Goal: Information Seeking & Learning: Learn about a topic

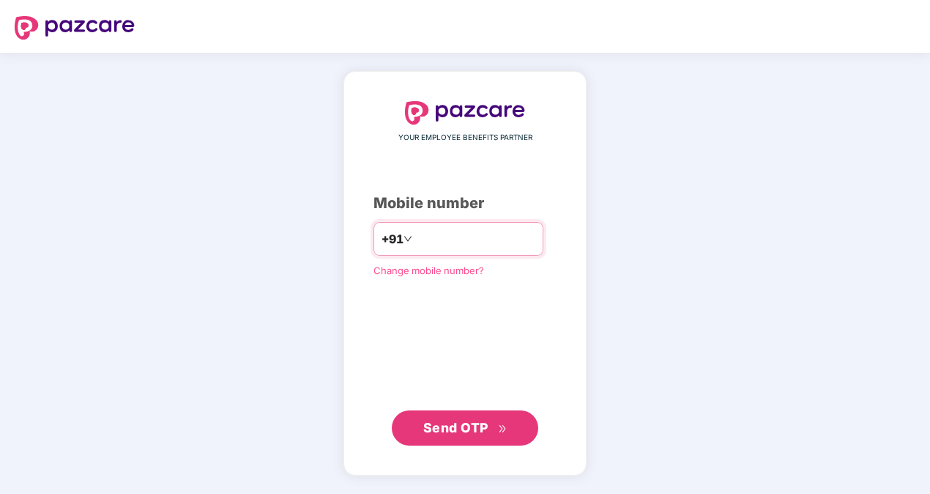
click at [415, 234] on input "**********" at bounding box center [475, 238] width 120 height 23
type input "**********"
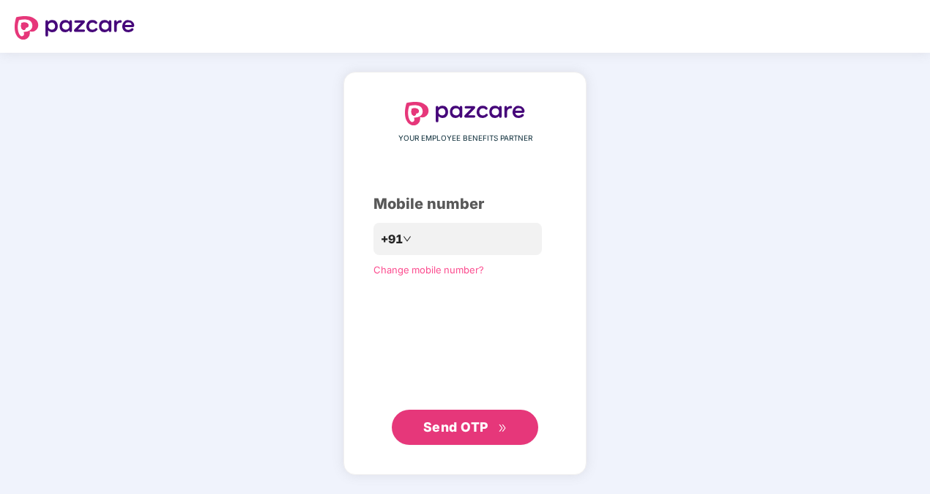
click at [475, 420] on span "Send OTP" at bounding box center [455, 426] width 65 height 15
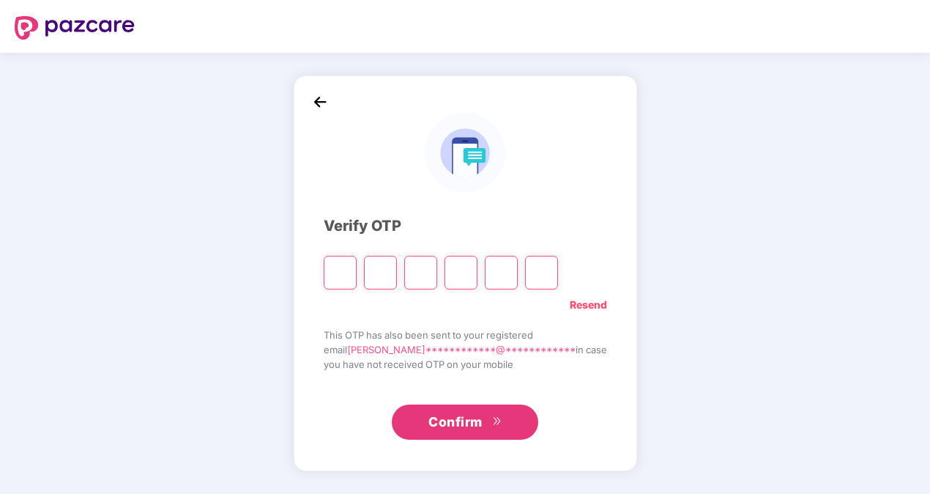
paste input "*"
type input "*"
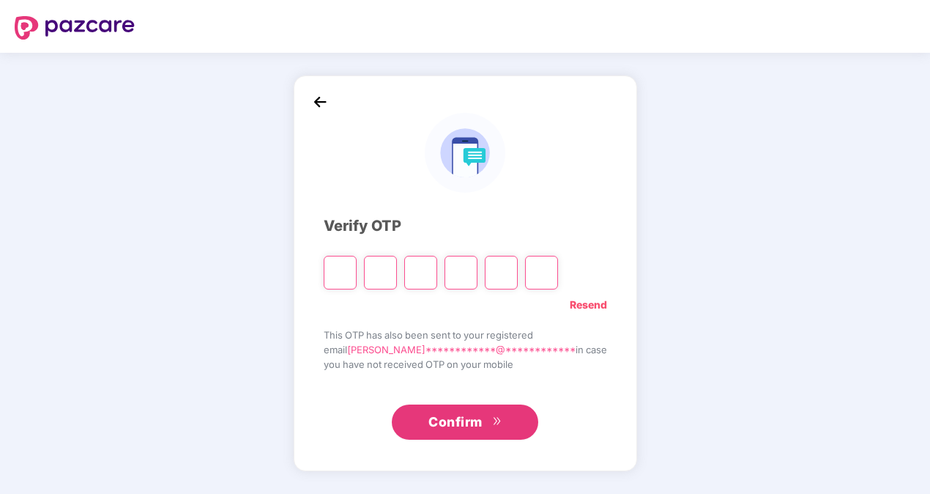
type input "*"
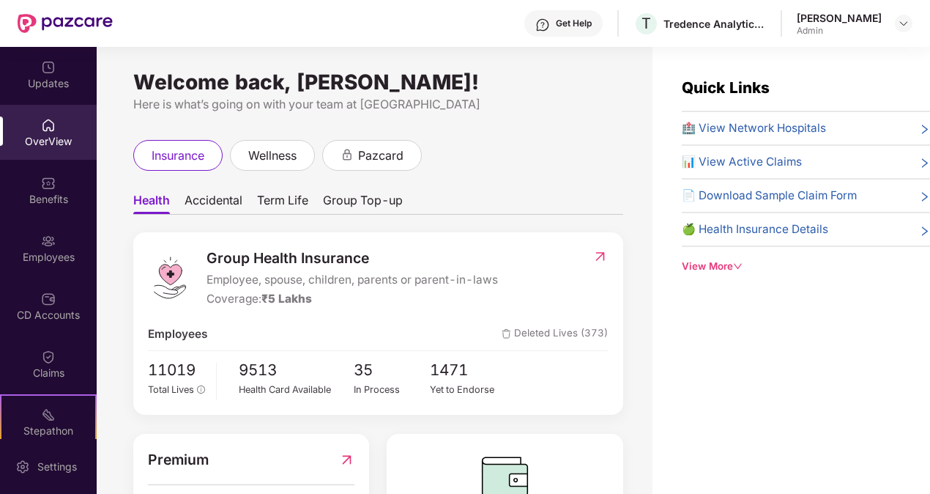
scroll to position [101, 0]
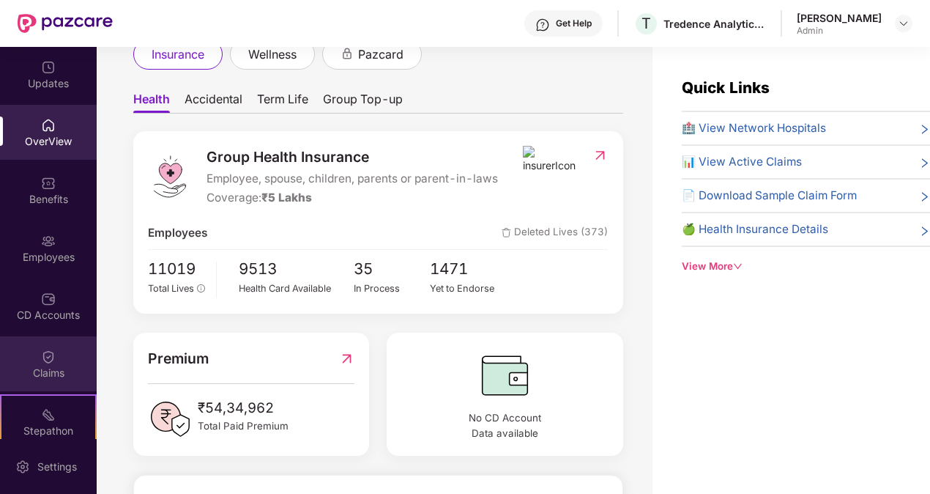
click at [62, 368] on div "Claims" at bounding box center [48, 373] width 97 height 15
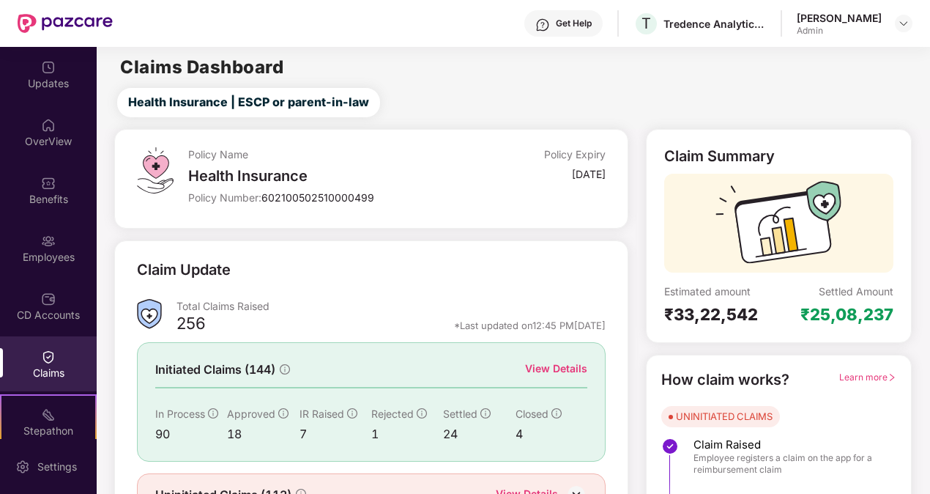
scroll to position [79, 0]
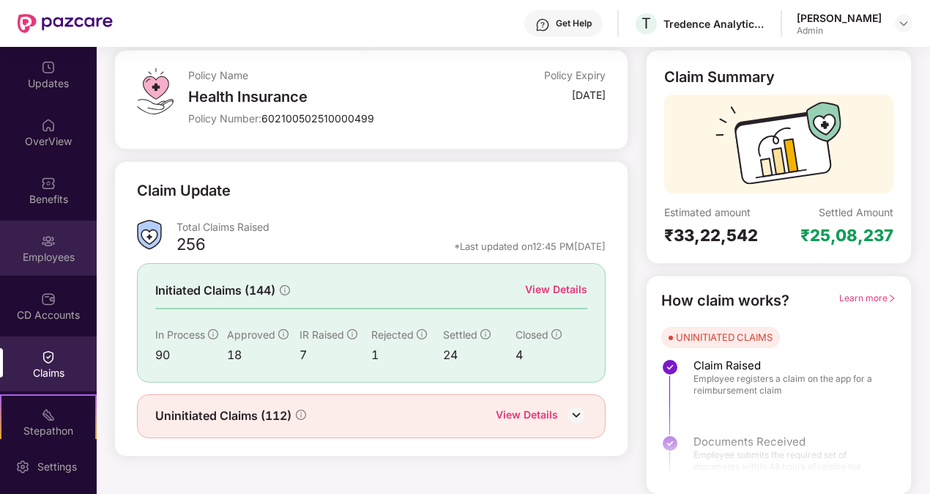
click at [37, 228] on div "Employees" at bounding box center [48, 248] width 97 height 55
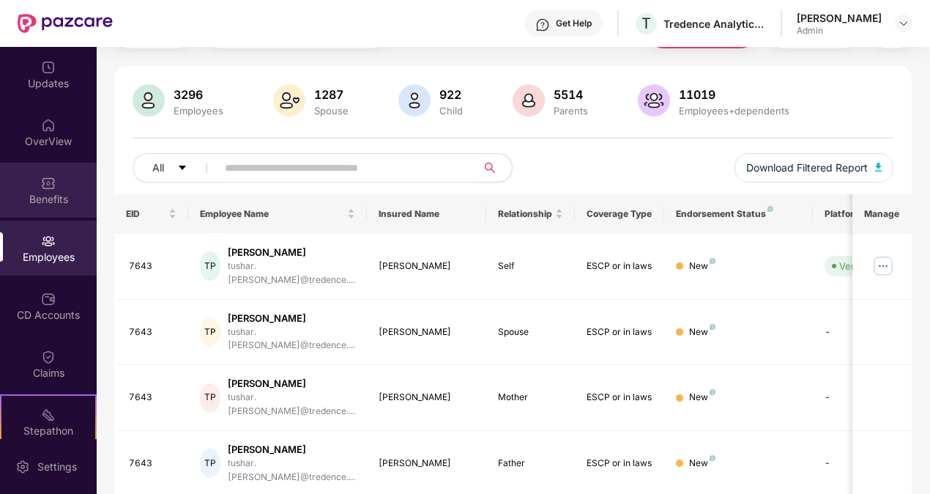
click at [40, 166] on div "Benefits" at bounding box center [48, 190] width 97 height 55
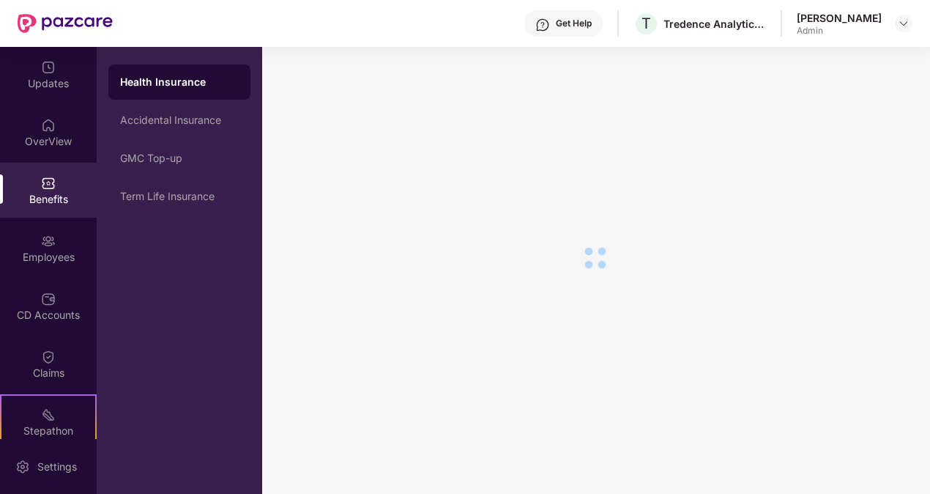
scroll to position [25, 0]
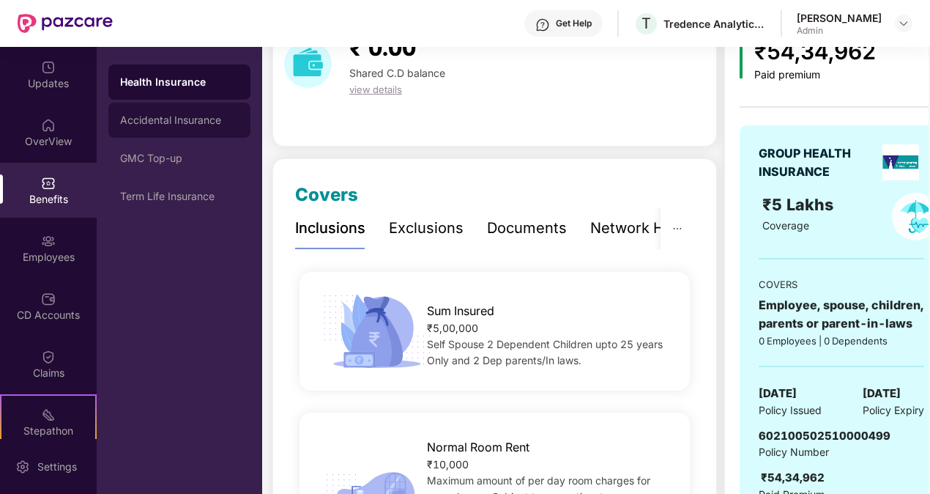
click at [144, 122] on div "Accidental Insurance" at bounding box center [179, 120] width 119 height 12
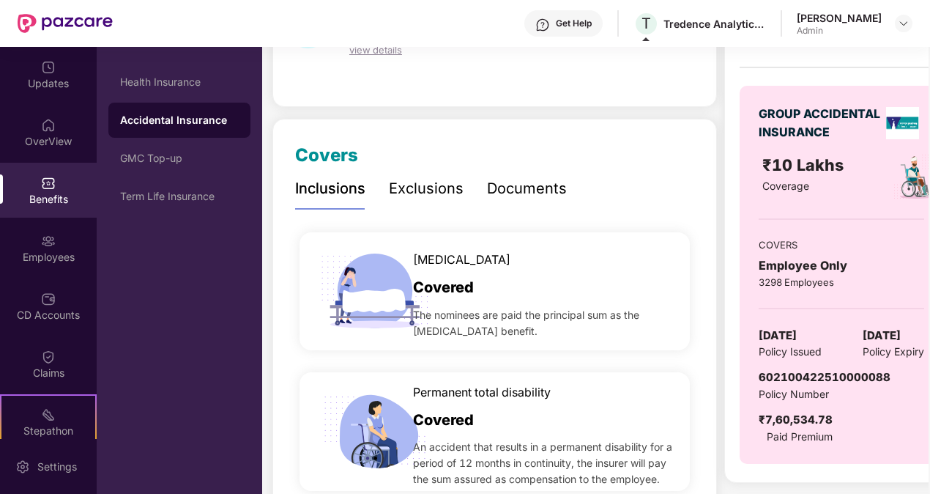
scroll to position [0, 0]
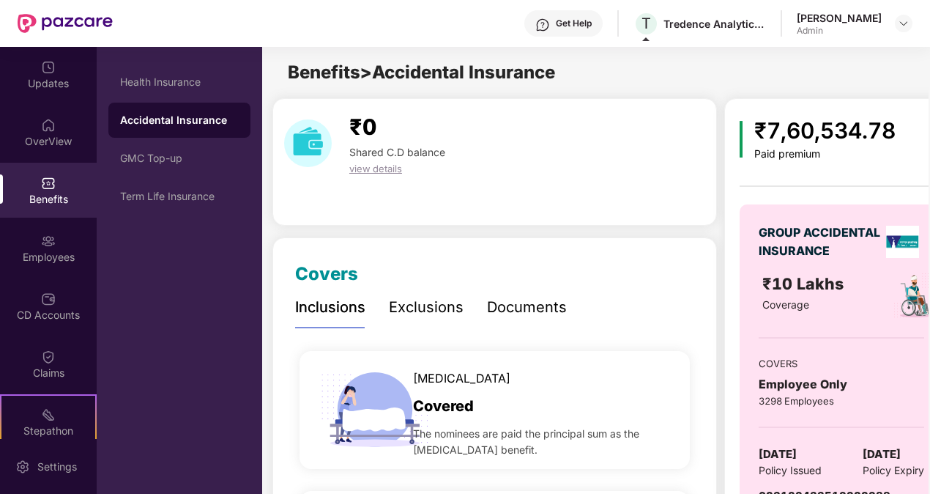
click at [411, 304] on div "Exclusions" at bounding box center [426, 307] width 75 height 23
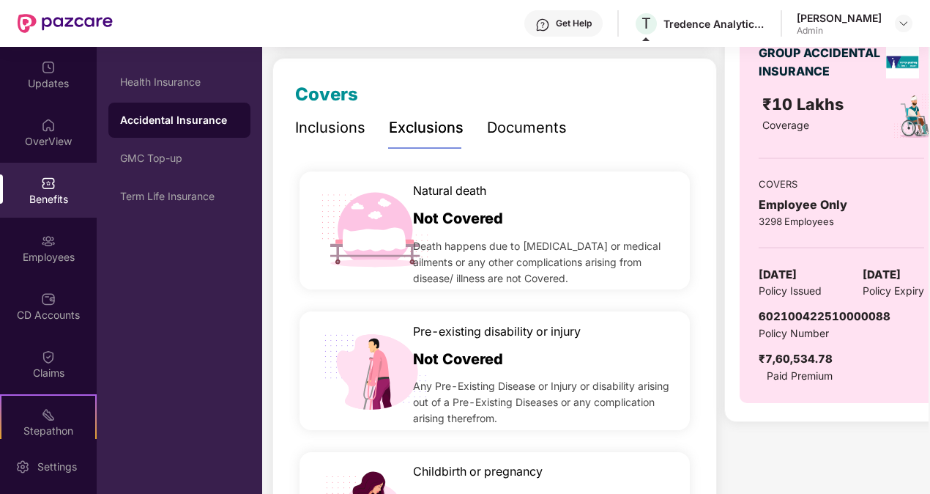
scroll to position [180, 0]
click at [529, 120] on div "Documents" at bounding box center [527, 127] width 80 height 23
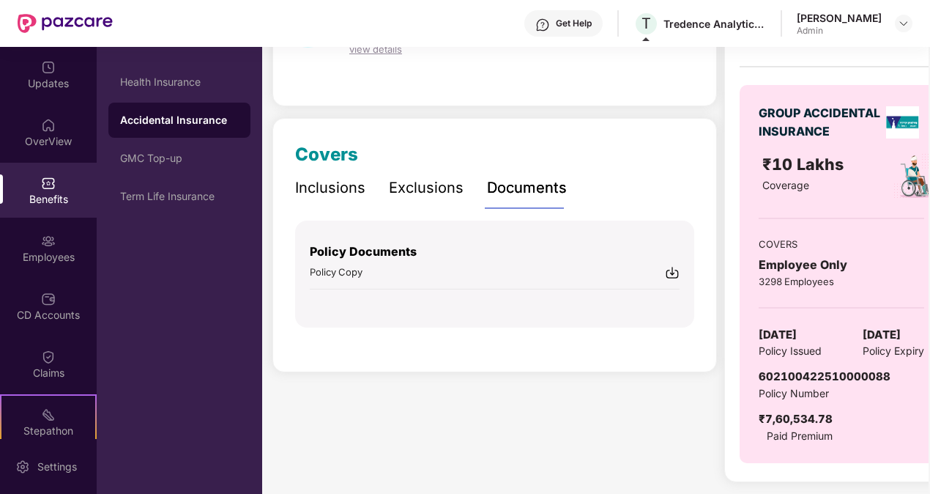
scroll to position [117, 0]
